Goal: Task Accomplishment & Management: Manage account settings

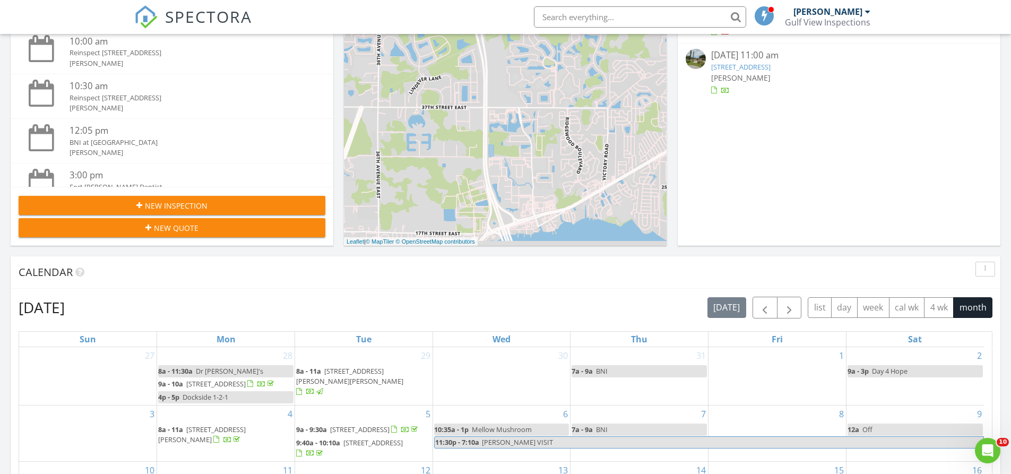
scroll to position [690, 0]
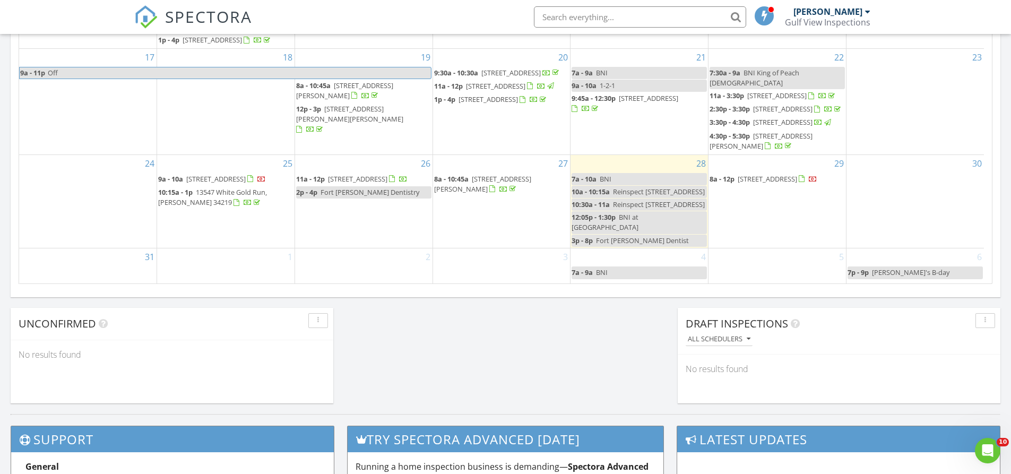
click at [775, 184] on span "[STREET_ADDRESS]" at bounding box center [766, 179] width 59 height 10
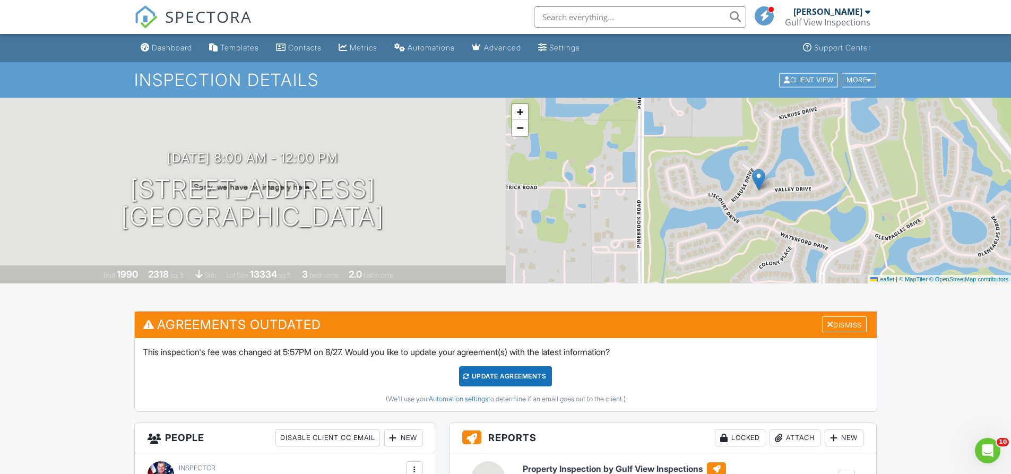
click at [558, 19] on input "text" at bounding box center [640, 16] width 212 height 21
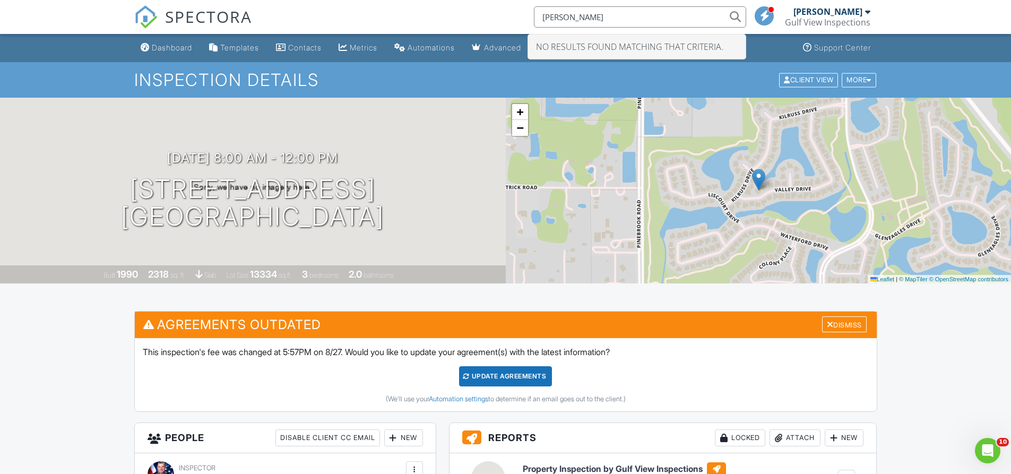
type input "Sam Callahan"
click at [177, 47] on div "Dashboard" at bounding box center [172, 47] width 40 height 9
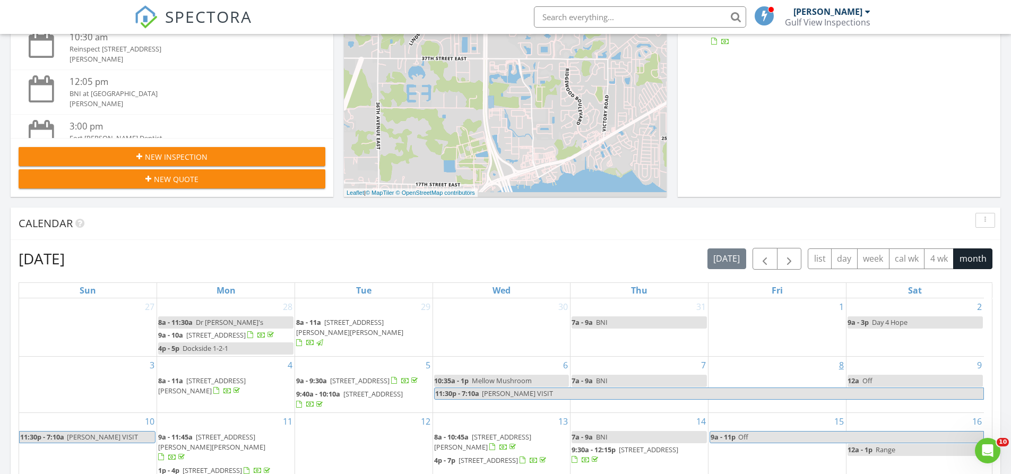
scroll to position [212, 0]
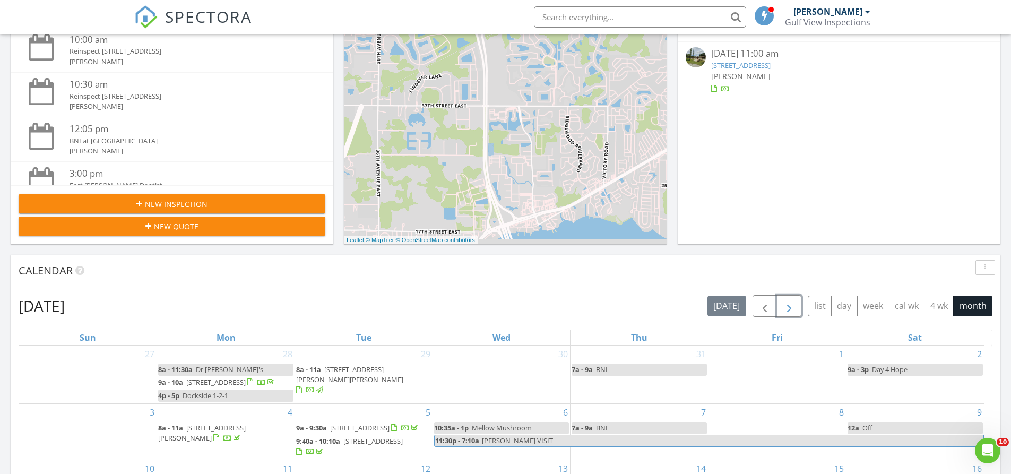
click at [786, 302] on span "button" at bounding box center [789, 306] width 13 height 13
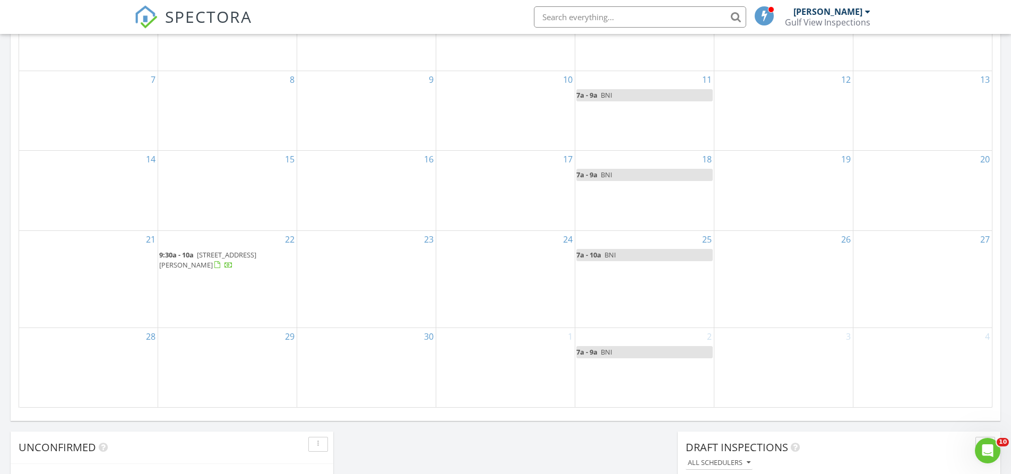
scroll to position [584, 0]
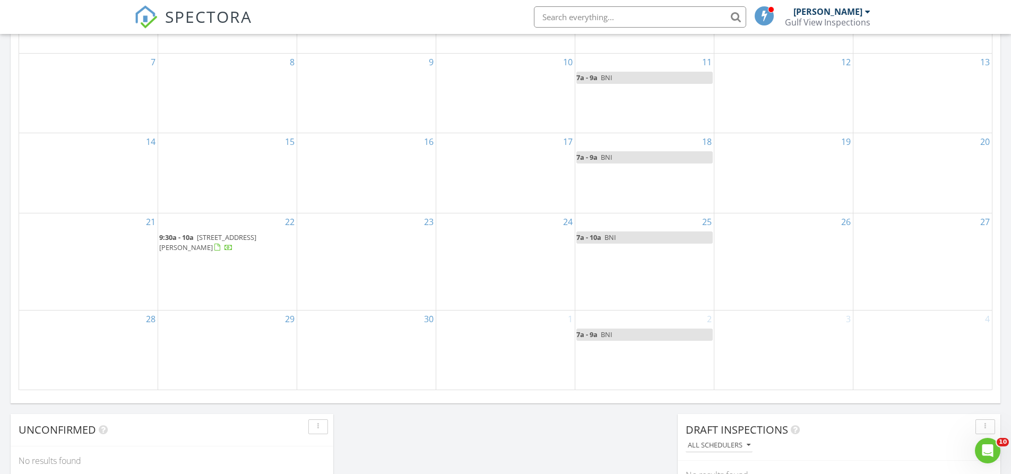
click at [793, 175] on div "19" at bounding box center [783, 173] width 138 height 80
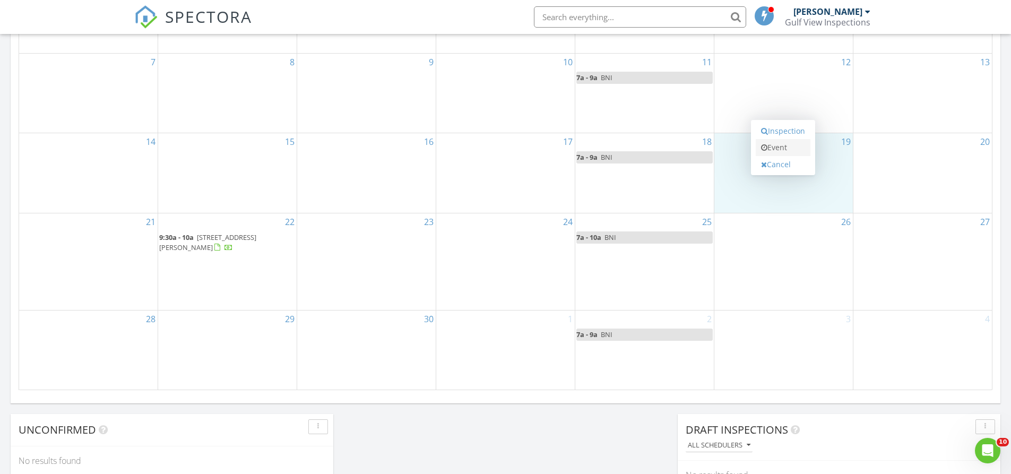
click at [787, 149] on link "Event" at bounding box center [782, 147] width 55 height 17
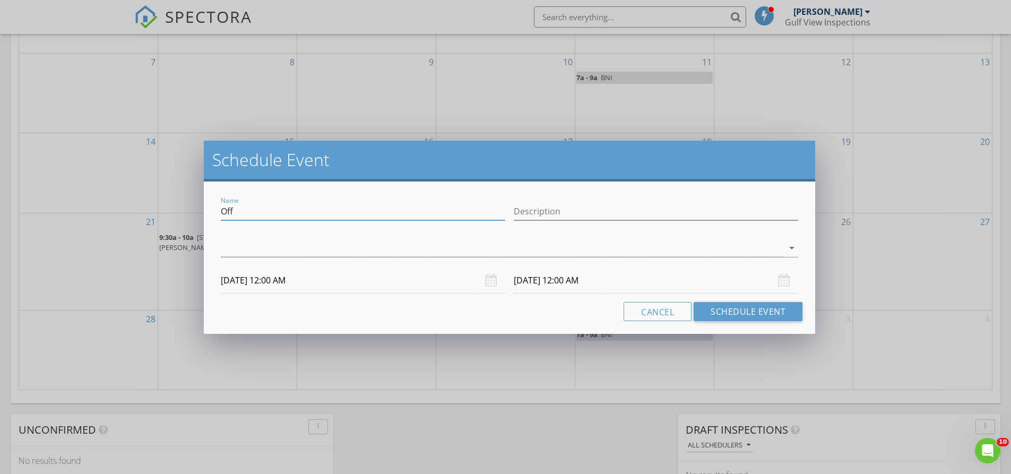
drag, startPoint x: 282, startPoint y: 215, endPoint x: 152, endPoint y: 208, distance: 130.2
click at [152, 208] on div "Schedule Event Name Off Description arrow_drop_down 09/19/2025 12:00 AM 09/20/2…" at bounding box center [505, 237] width 1011 height 474
click at [274, 211] on input "Fort Hamer dentist" at bounding box center [363, 212] width 284 height 18
type input "Fort Hamer Dentist"
click at [234, 250] on div at bounding box center [502, 248] width 562 height 18
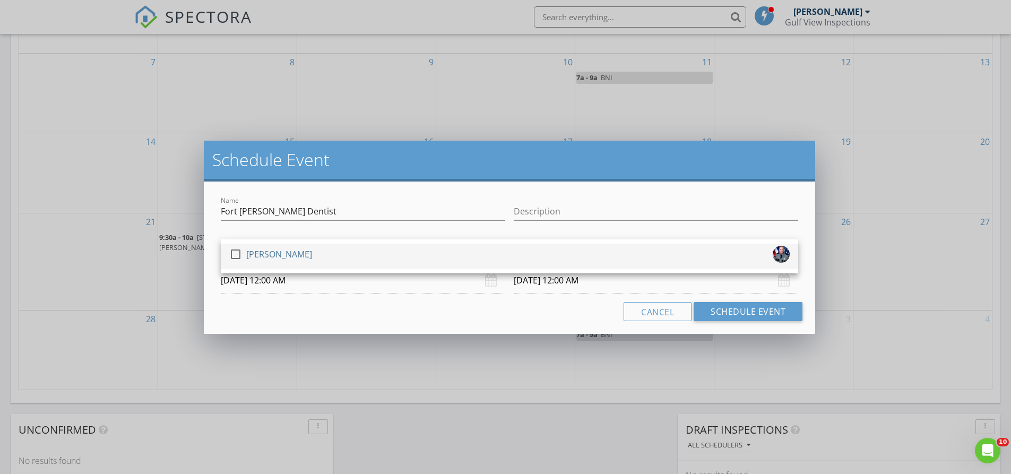
click at [232, 251] on div at bounding box center [236, 254] width 18 height 18
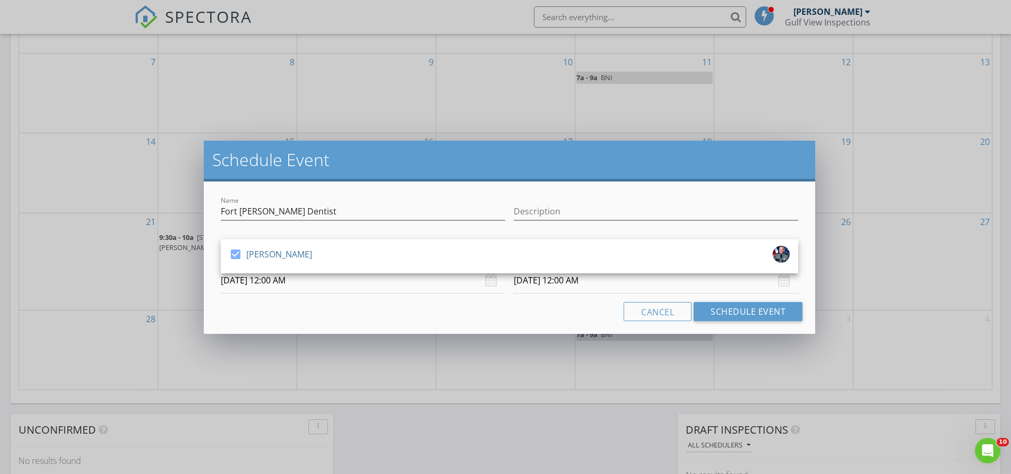
click at [292, 285] on body "SPECTORA Joseph Gibson Gulf View Inspections Role: Inspector Change Role Dashbo…" at bounding box center [505, 162] width 1011 height 1492
click at [292, 285] on input "09/19/2025 12:00 AM" at bounding box center [363, 280] width 284 height 26
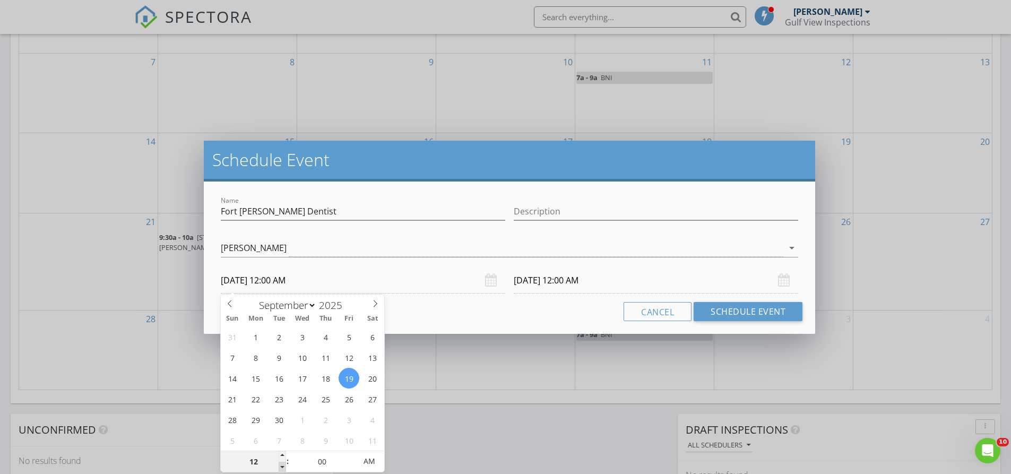
type input "11"
type input "09/19/2025 11:00 PM"
click at [282, 462] on span at bounding box center [282, 467] width 7 height 11
type input "10"
type input "09/19/2025 10:00 PM"
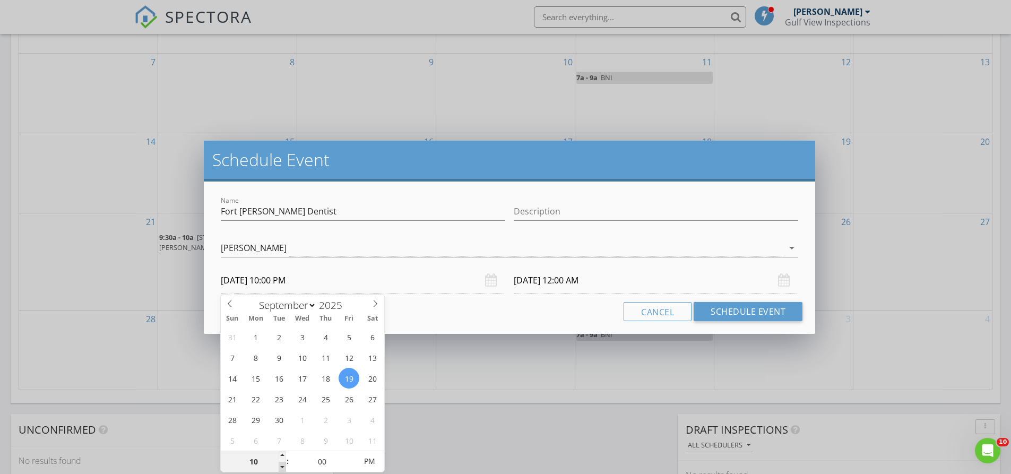
click at [282, 462] on span at bounding box center [282, 467] width 7 height 11
type input "09"
type input "09/19/2025 9:00 PM"
click at [282, 462] on span at bounding box center [282, 467] width 7 height 11
type input "08"
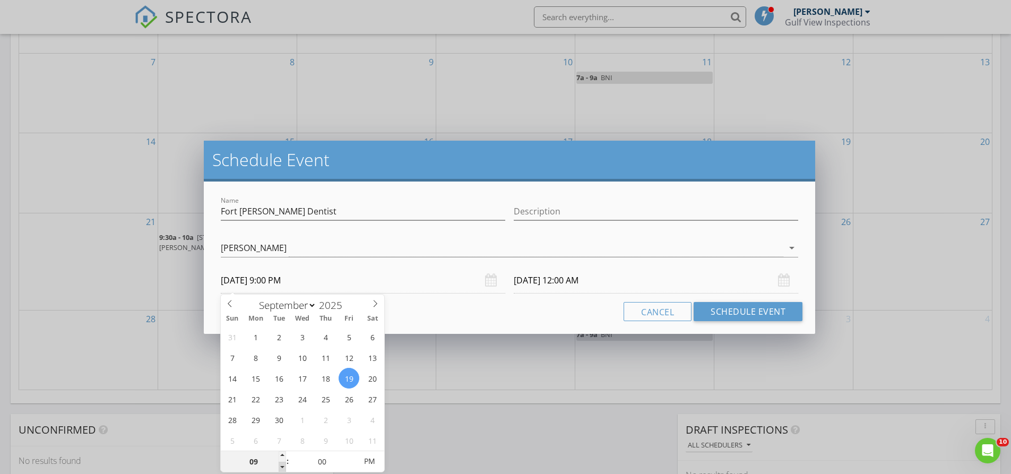
type input "09/19/2025 8:00 PM"
click at [282, 462] on span at bounding box center [282, 467] width 7 height 11
type input "09/20/2025 8:00 PM"
type input "09/19/2025 8:00 AM"
click at [378, 462] on span "PM" at bounding box center [368, 460] width 29 height 21
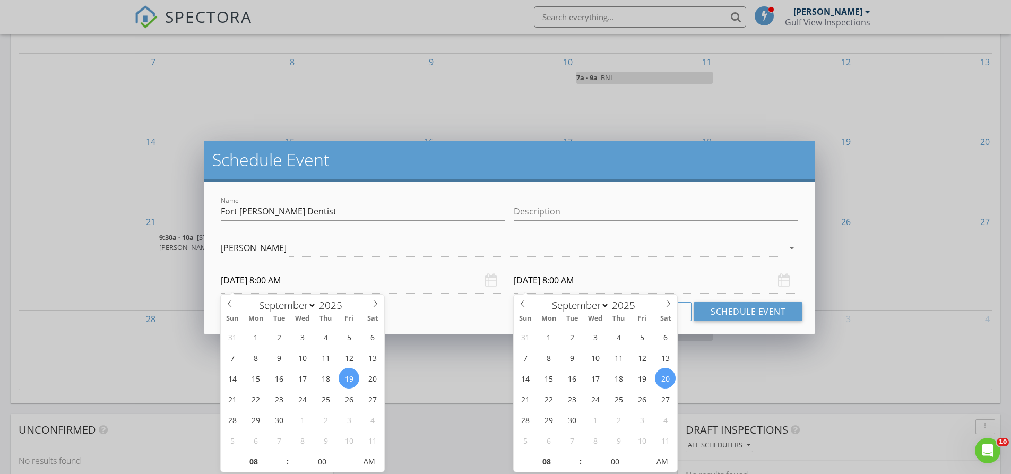
click at [532, 281] on input "09/20/2025 8:00 AM" at bounding box center [656, 280] width 284 height 26
type input "09/19/2025 8:00 AM"
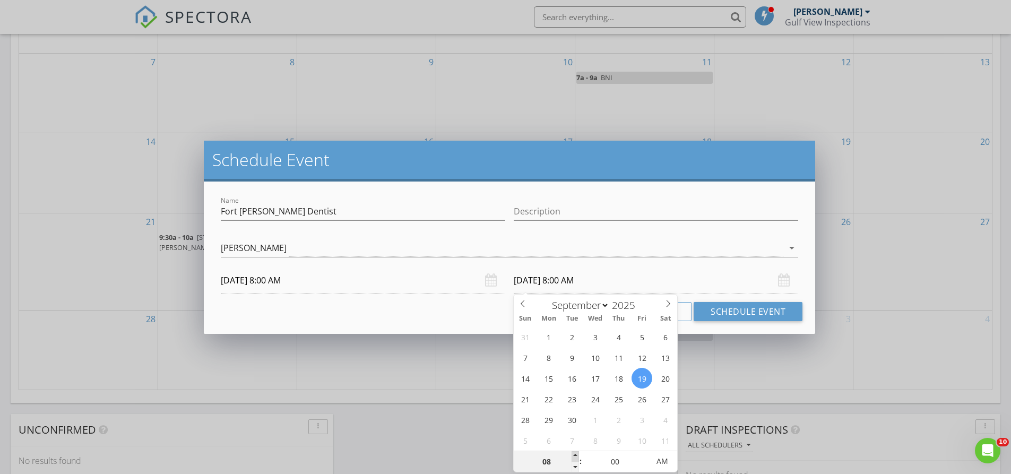
type input "09"
type input "09/19/2025 9:00 AM"
click at [575, 454] on span at bounding box center [574, 456] width 7 height 11
type input "10"
type input "09/19/2025 10:00 AM"
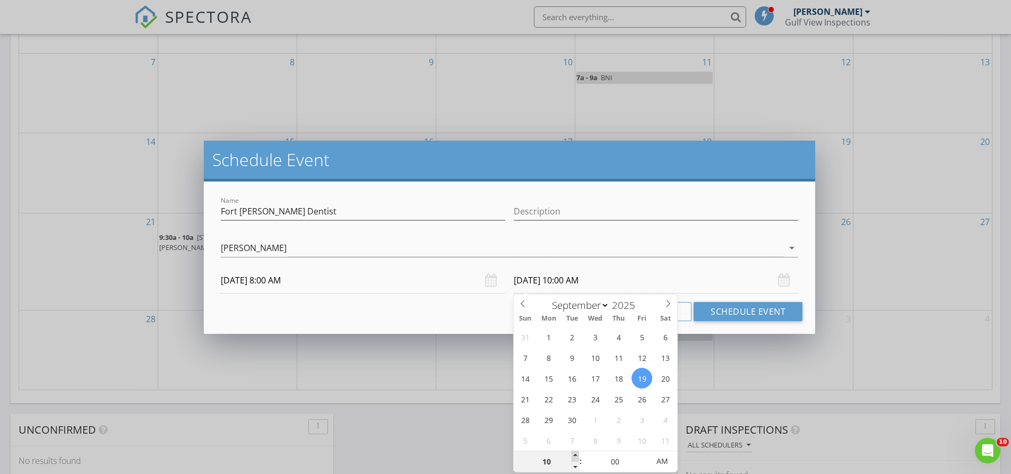
click at [575, 454] on span at bounding box center [574, 456] width 7 height 11
type input "05"
type input "09/19/2025 10:05 AM"
click at [646, 454] on span at bounding box center [643, 456] width 7 height 11
type input "10"
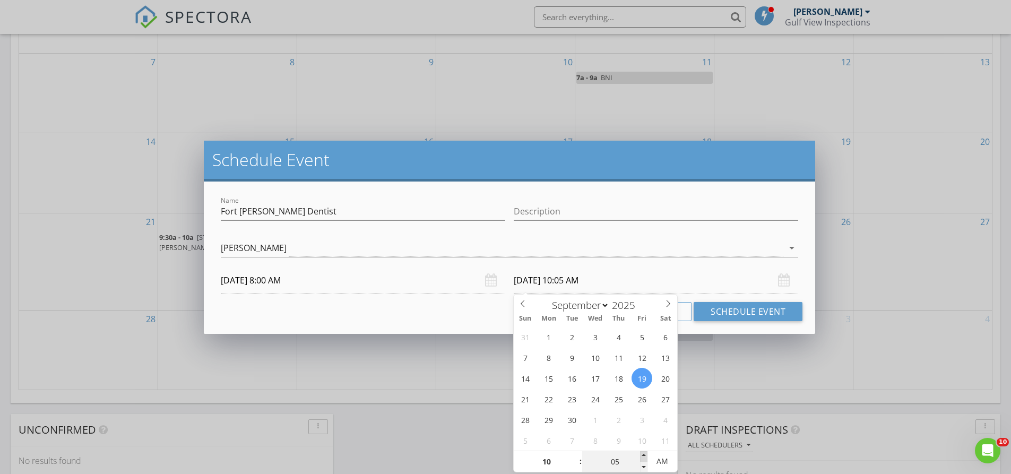
type input "09/19/2025 10:10 AM"
click at [646, 454] on span at bounding box center [643, 456] width 7 height 11
type input "15"
type input "09/19/2025 10:15 AM"
click at [646, 454] on span at bounding box center [643, 456] width 7 height 11
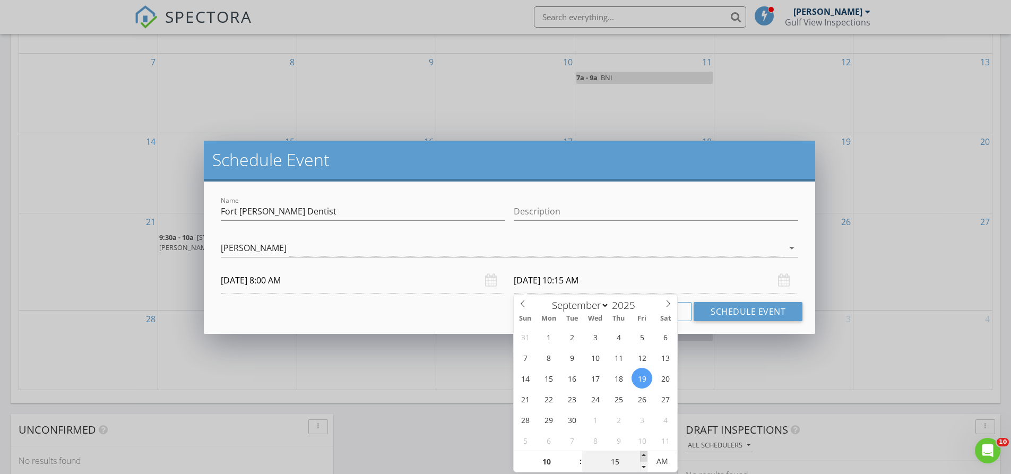
type input "20"
type input "09/19/2025 10:20 AM"
click at [646, 454] on span at bounding box center [643, 456] width 7 height 11
type input "25"
type input "09/19/2025 10:25 AM"
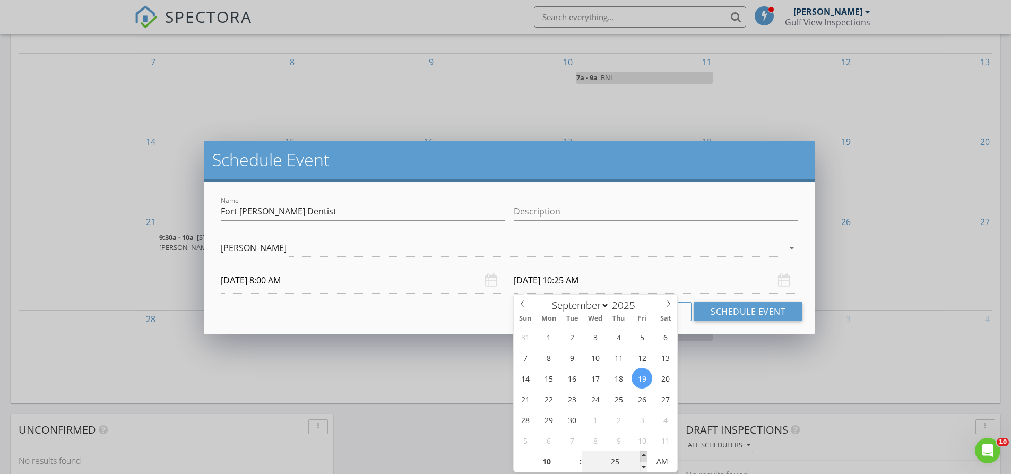
click at [646, 454] on span at bounding box center [643, 456] width 7 height 11
type input "30"
type input "09/19/2025 10:30 AM"
click at [645, 453] on span at bounding box center [643, 456] width 7 height 11
click at [747, 309] on button "Schedule Event" at bounding box center [747, 311] width 109 height 19
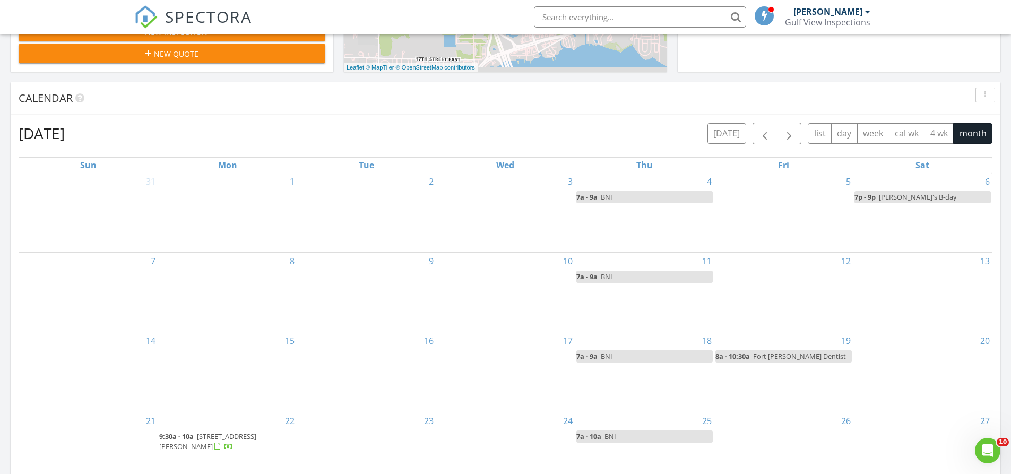
scroll to position [371, 0]
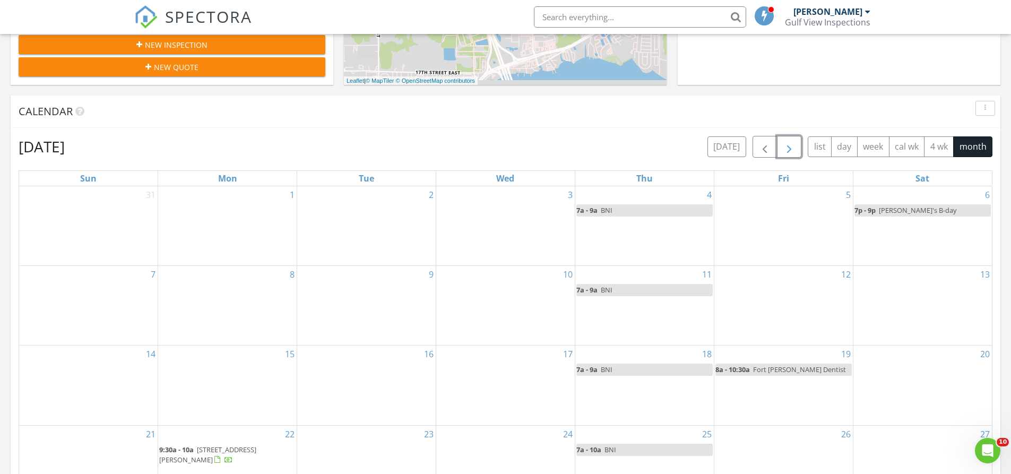
click at [794, 148] on span "button" at bounding box center [789, 147] width 13 height 13
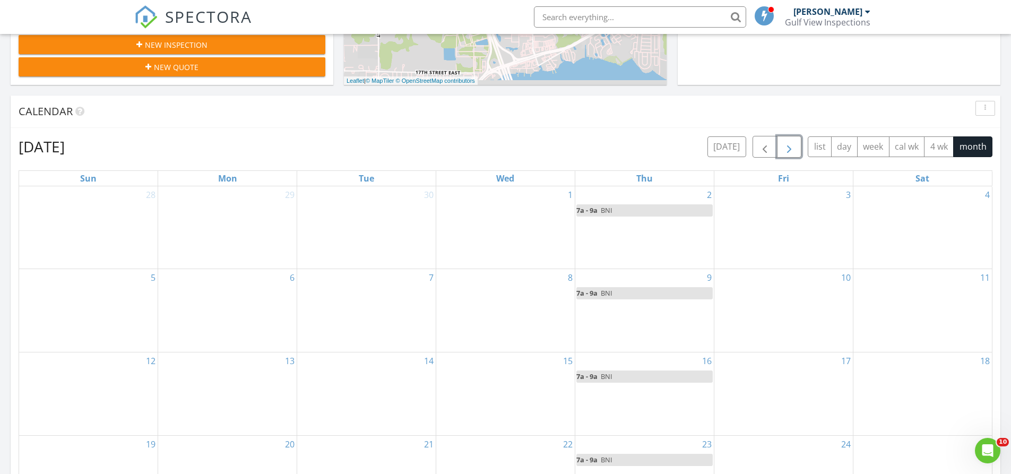
click at [794, 148] on span "button" at bounding box center [789, 147] width 13 height 13
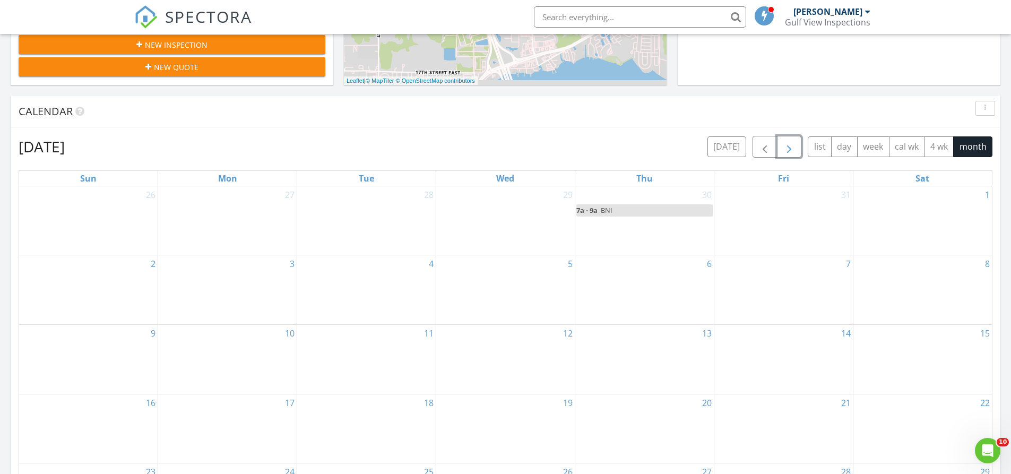
click at [794, 148] on span "button" at bounding box center [789, 147] width 13 height 13
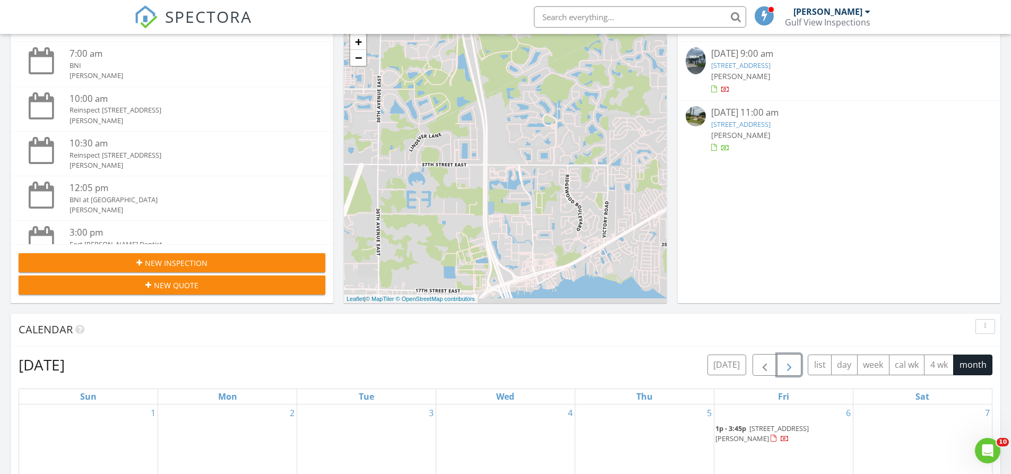
scroll to position [159, 0]
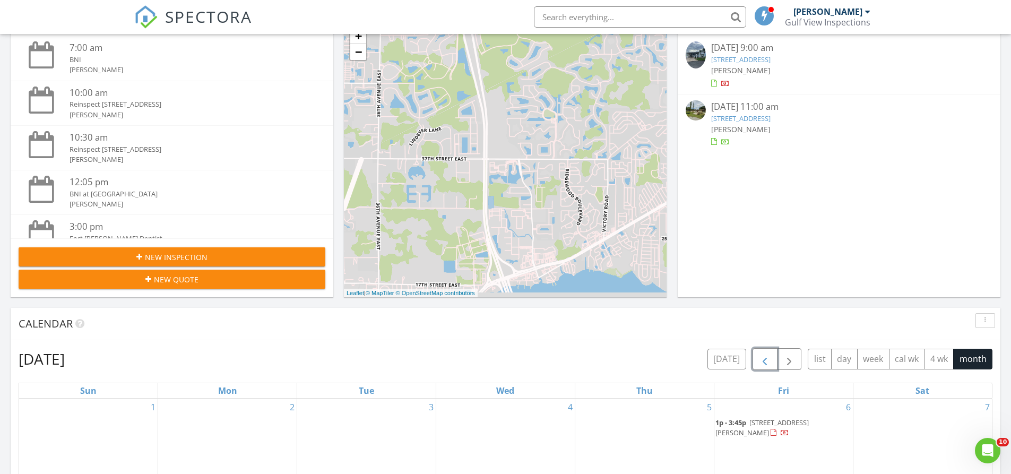
click at [765, 360] on span "button" at bounding box center [764, 359] width 13 height 13
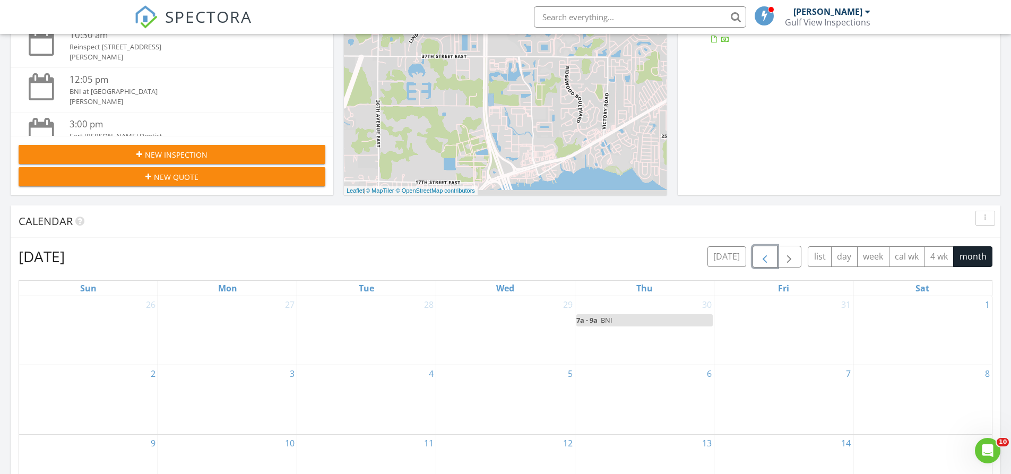
scroll to position [265, 0]
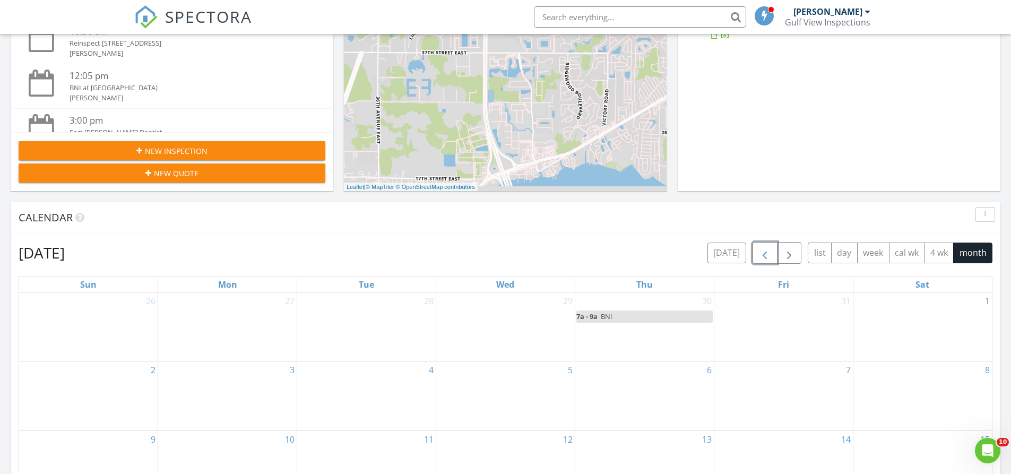
click at [756, 255] on button "button" at bounding box center [764, 253] width 25 height 22
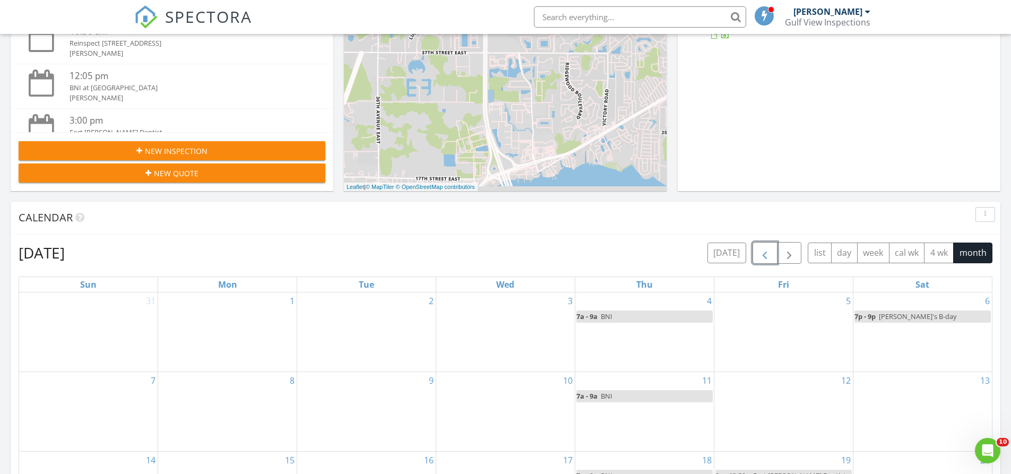
click at [756, 255] on button "button" at bounding box center [764, 253] width 25 height 22
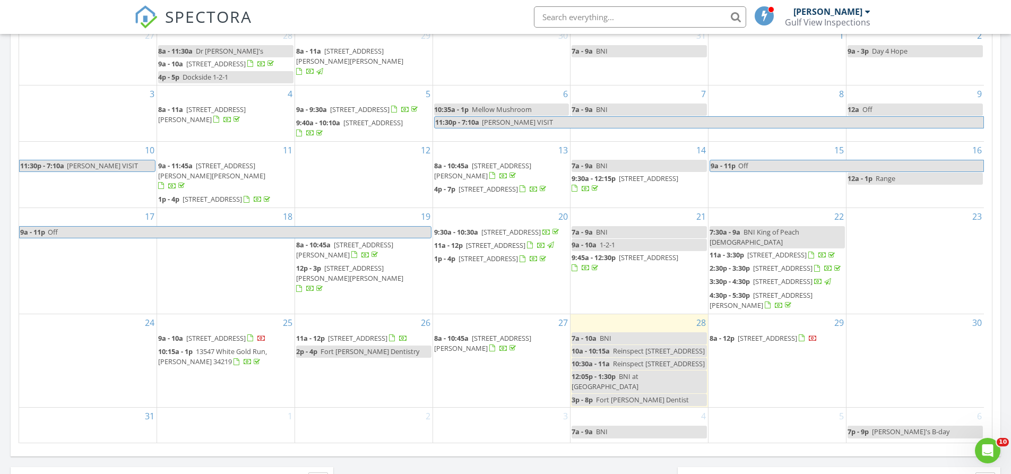
scroll to position [49, 0]
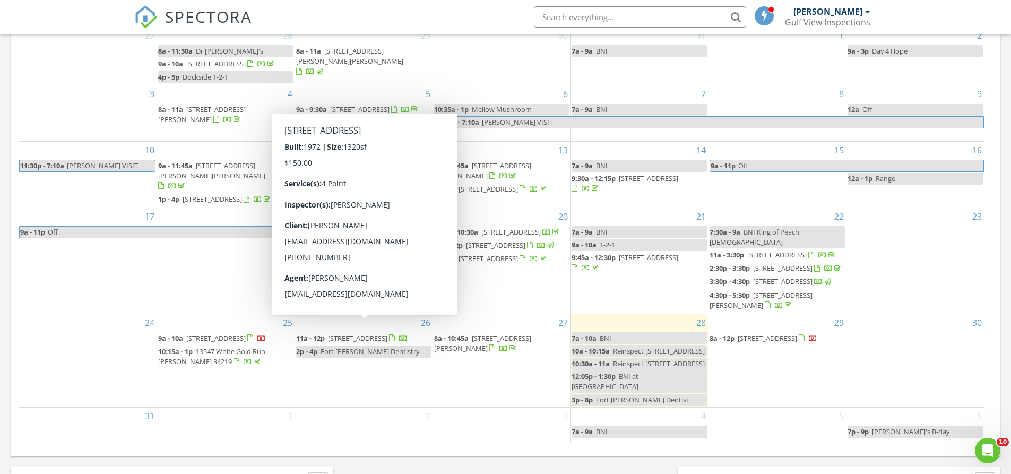
click at [355, 333] on span "116 20th St W, Palmetto 34221" at bounding box center [357, 338] width 59 height 10
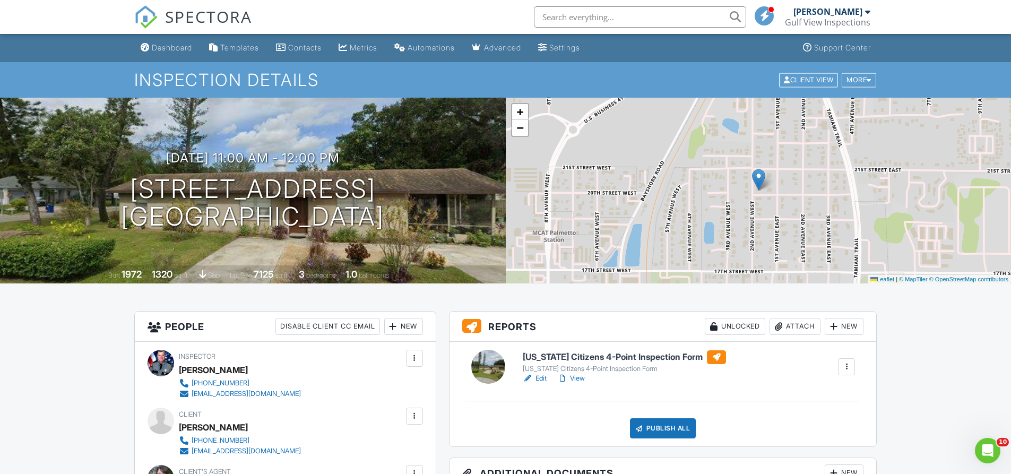
click at [538, 378] on link "Edit" at bounding box center [535, 378] width 24 height 11
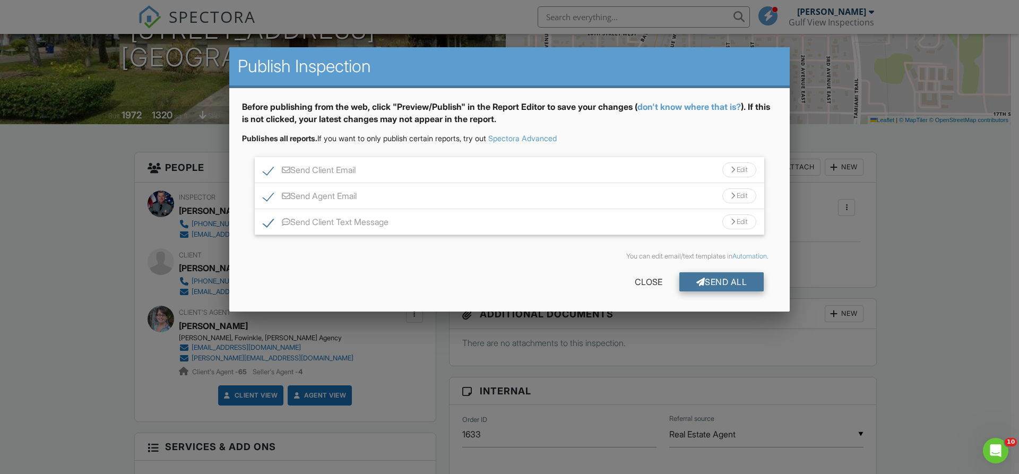
click at [741, 282] on div "Send All" at bounding box center [721, 281] width 85 height 19
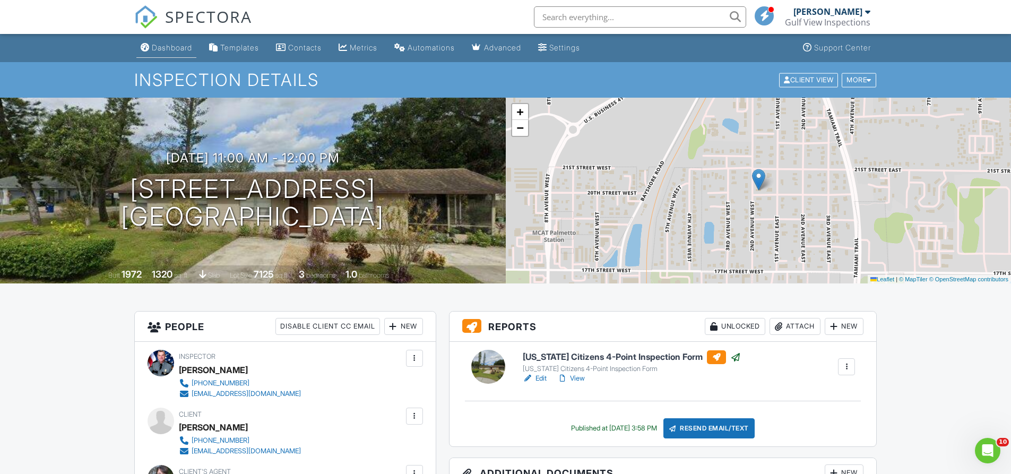
click at [182, 46] on div "Dashboard" at bounding box center [172, 47] width 40 height 9
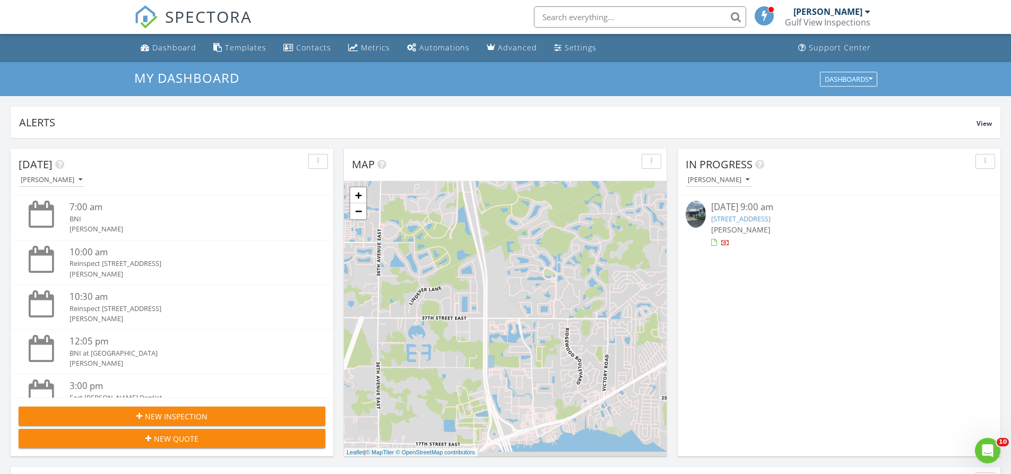
click at [727, 239] on div at bounding box center [725, 243] width 8 height 8
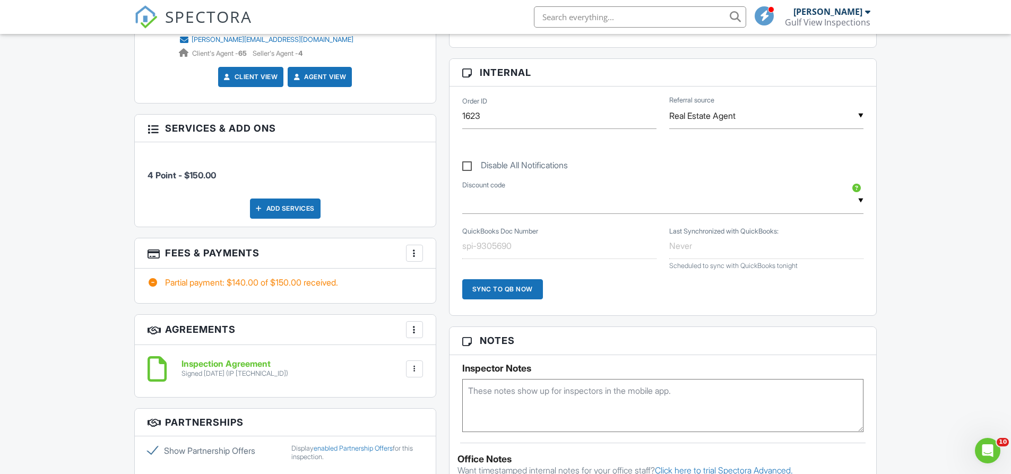
click at [413, 250] on div at bounding box center [414, 253] width 11 height 11
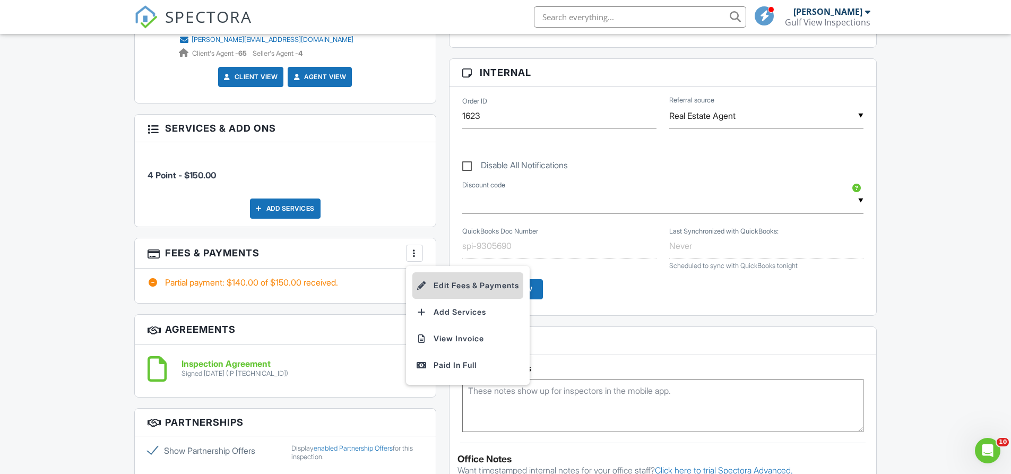
click at [449, 283] on li "Edit Fees & Payments" at bounding box center [467, 285] width 111 height 27
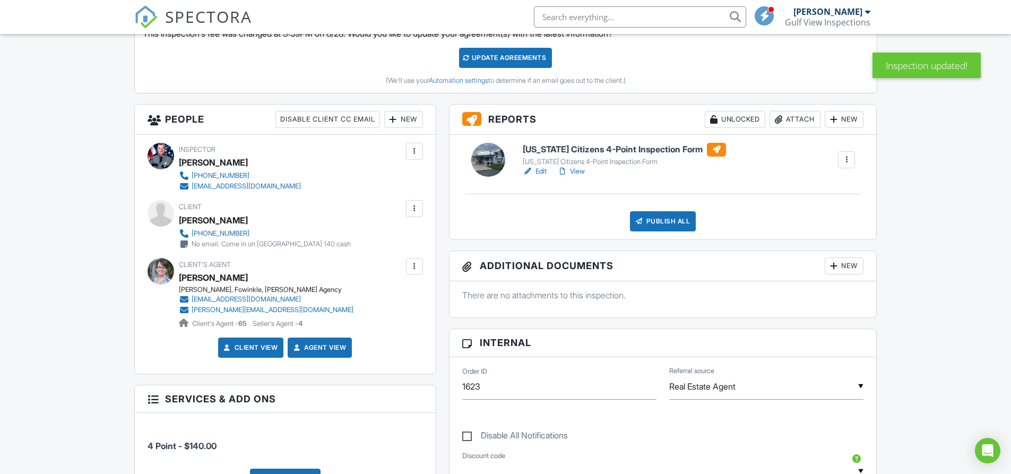
click at [541, 169] on link "Edit" at bounding box center [535, 171] width 24 height 11
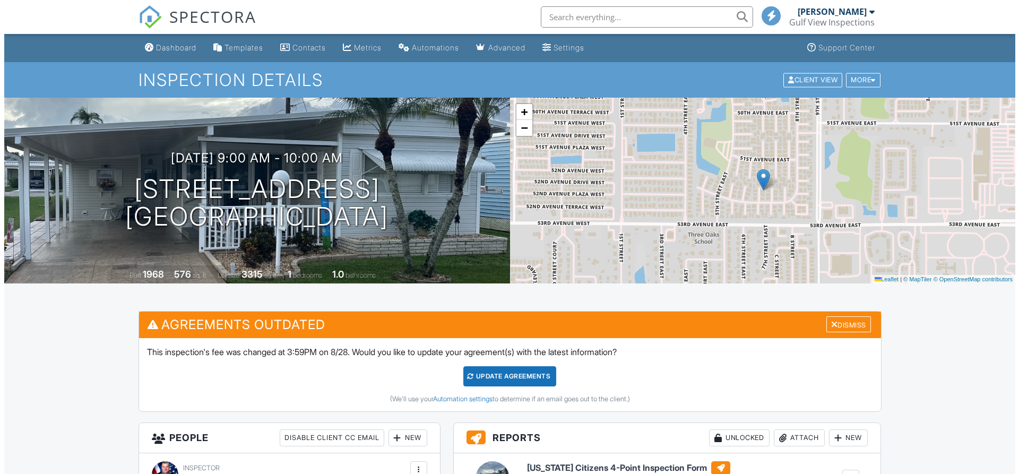
scroll to position [371, 0]
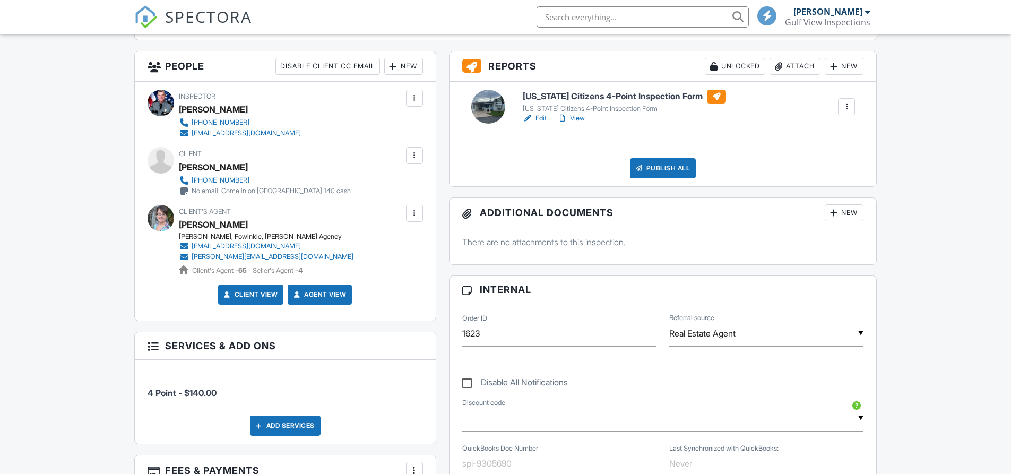
click at [667, 179] on div "[US_STATE] Citizens 4-Point Inspection Form [US_STATE] Citizens 4-Point Inspect…" at bounding box center [662, 134] width 427 height 105
click at [667, 168] on div "Publish All" at bounding box center [663, 168] width 66 height 20
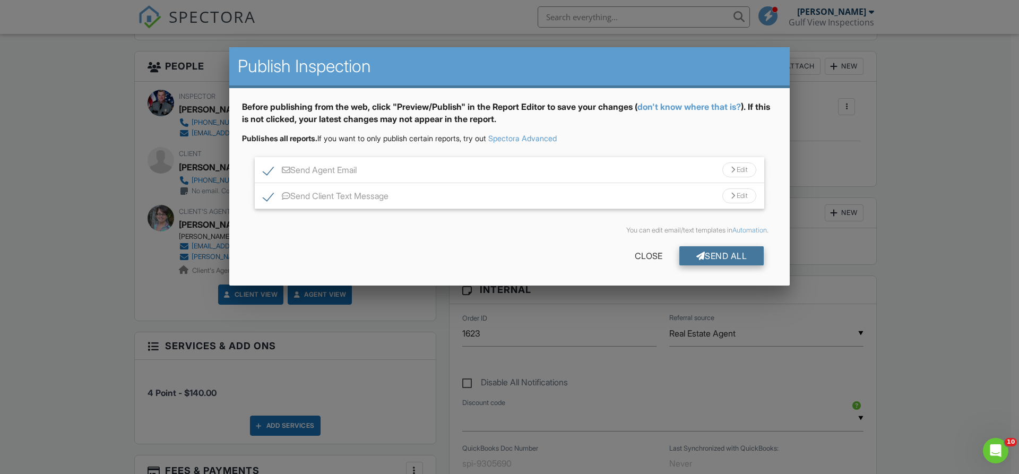
scroll to position [0, 0]
click at [263, 197] on label "Send Client Text Message" at bounding box center [325, 197] width 125 height 13
checkbox input "false"
click at [736, 252] on div "Send All" at bounding box center [721, 255] width 85 height 19
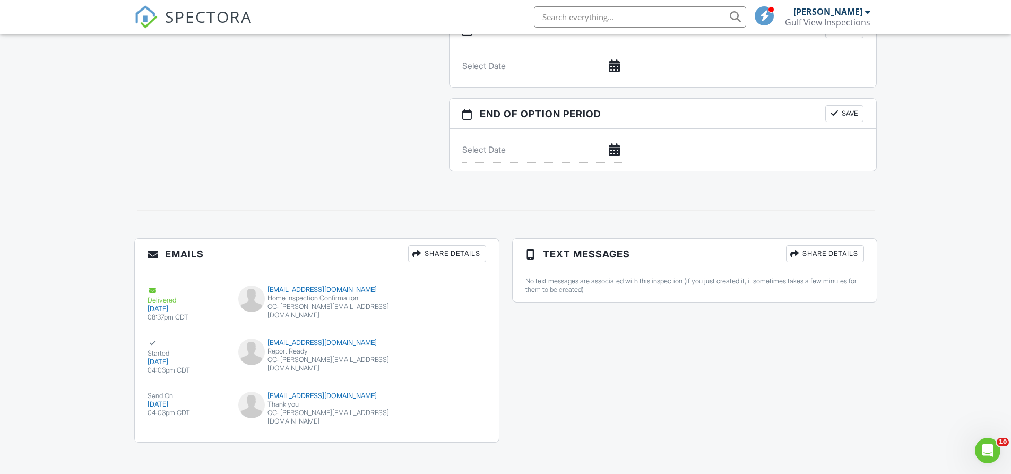
scroll to position [1210, 0]
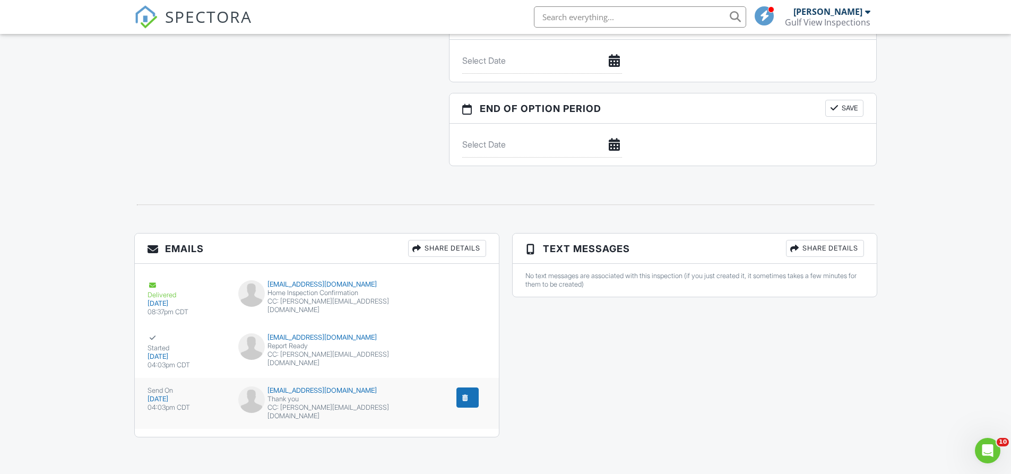
click at [469, 396] on div "submit" at bounding box center [465, 397] width 11 height 11
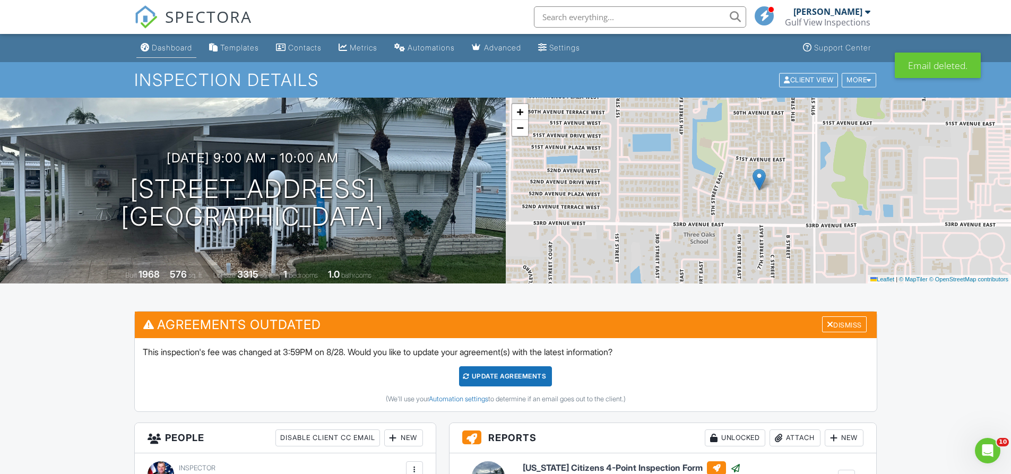
click at [175, 49] on div "Dashboard" at bounding box center [172, 47] width 40 height 9
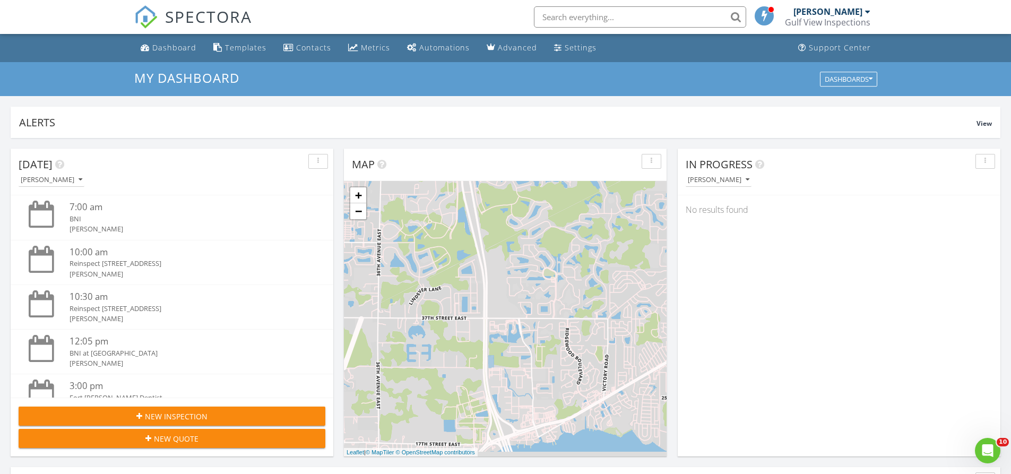
click at [568, 18] on input "text" at bounding box center [640, 16] width 212 height 21
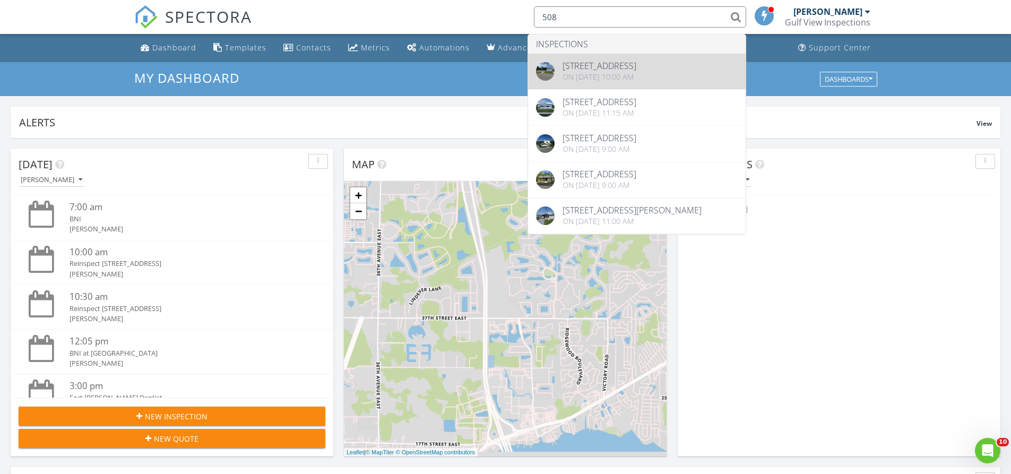
type input "508"
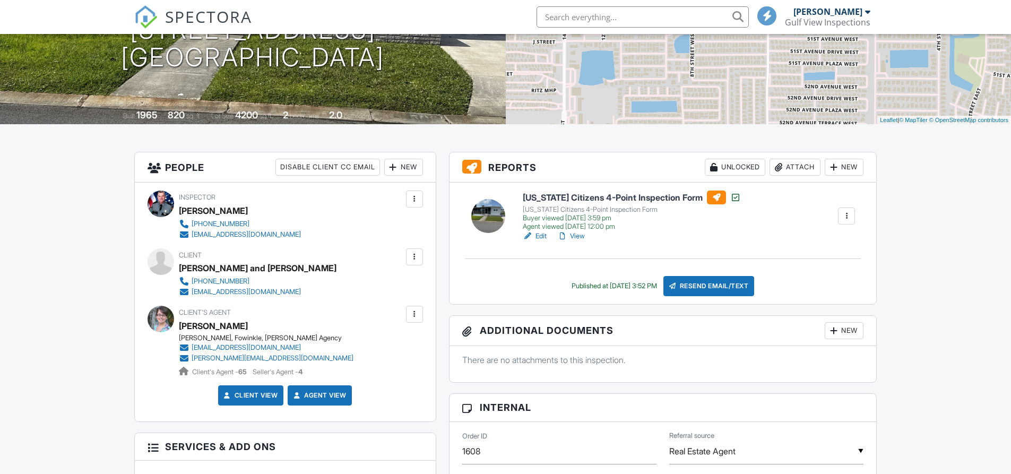
scroll to position [159, 0]
click at [542, 236] on link "Edit" at bounding box center [535, 236] width 24 height 11
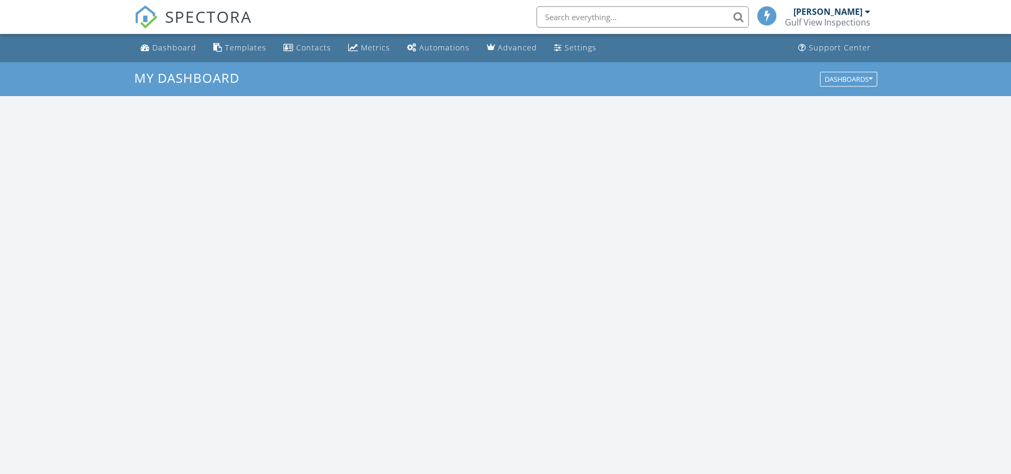
scroll to position [982, 1027]
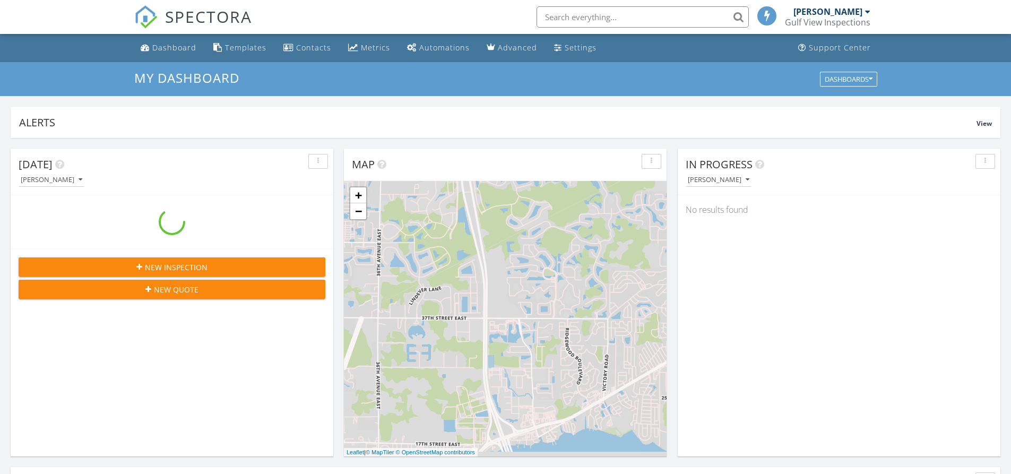
click at [563, 16] on input "text" at bounding box center [642, 16] width 212 height 21
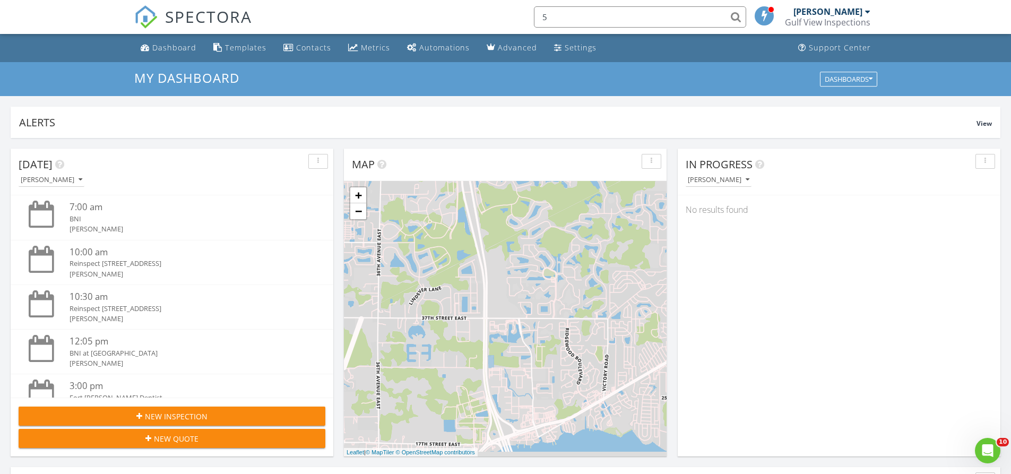
scroll to position [0, 0]
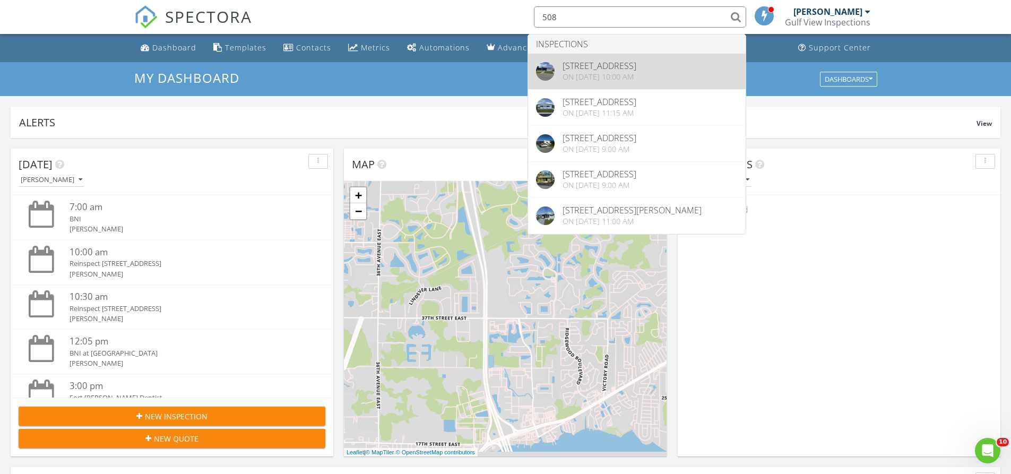
type input "508"
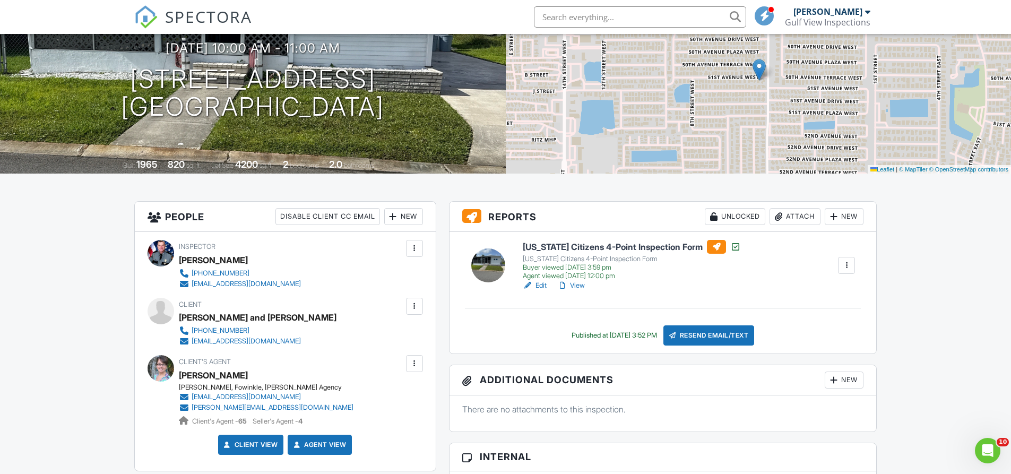
scroll to position [106, 0]
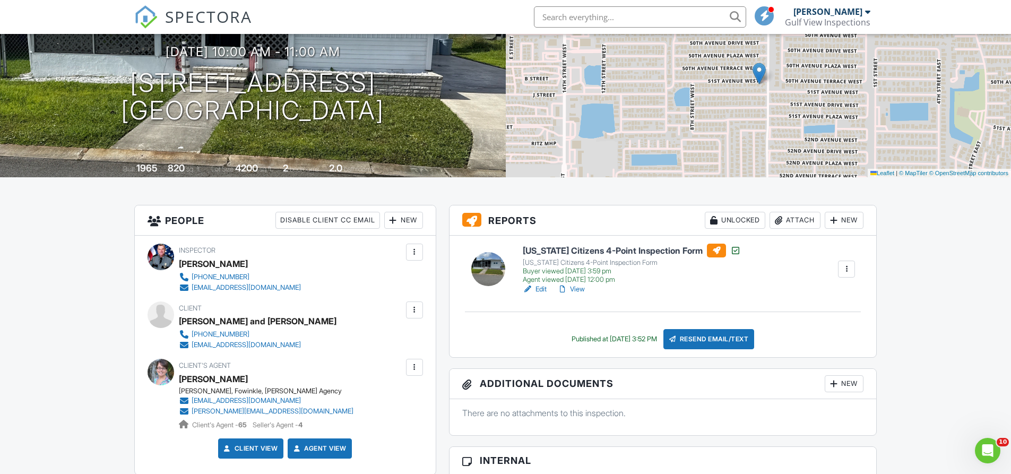
click at [546, 289] on link "Edit" at bounding box center [535, 289] width 24 height 11
